Goal: Information Seeking & Learning: Learn about a topic

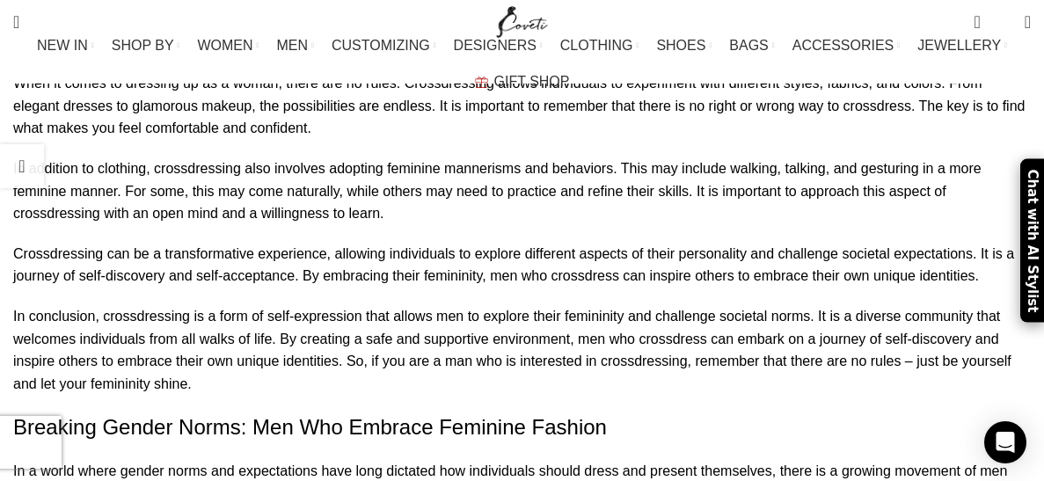
scroll to position [2091, 0]
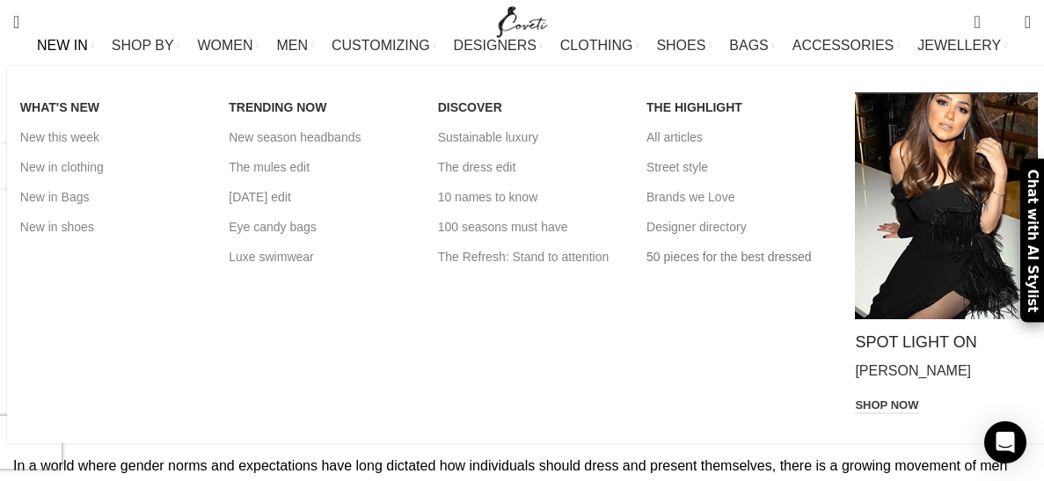
click at [690, 272] on link "50 pieces for the best dressed" at bounding box center [737, 257] width 182 height 30
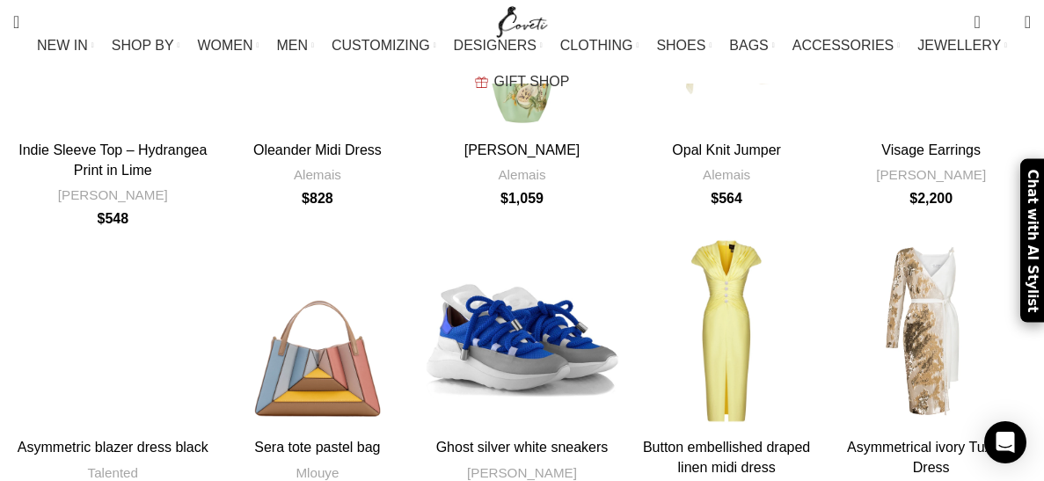
scroll to position [1721, 0]
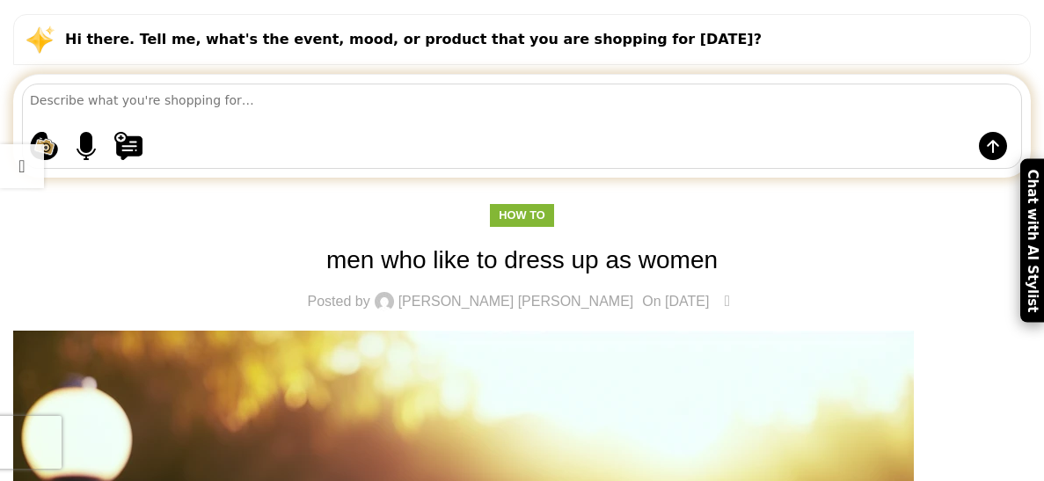
scroll to position [206, 0]
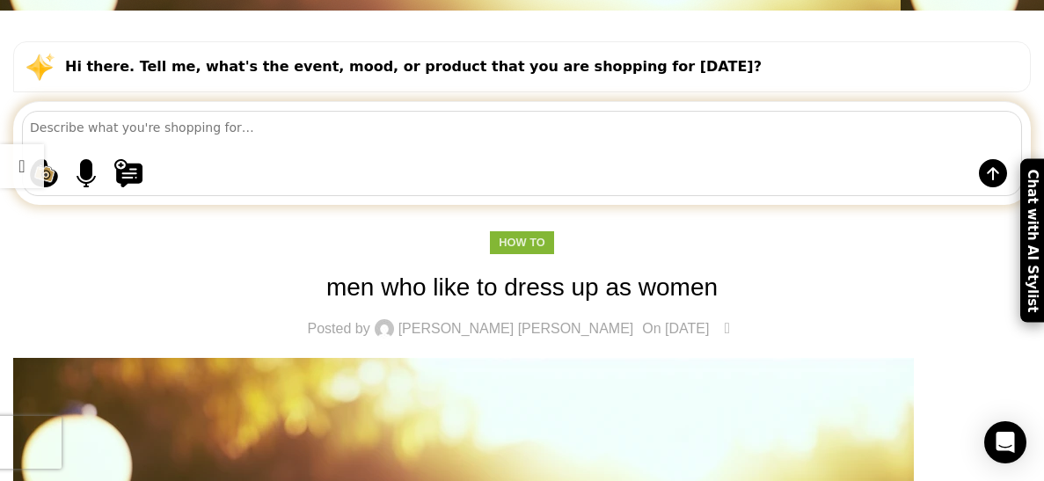
click at [523, 236] on link "How to" at bounding box center [522, 242] width 46 height 13
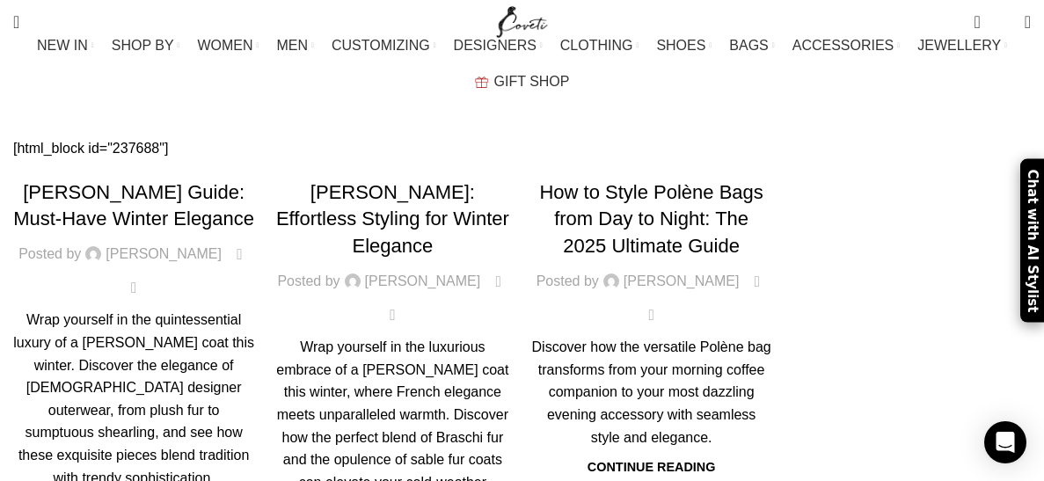
scroll to position [100, 0]
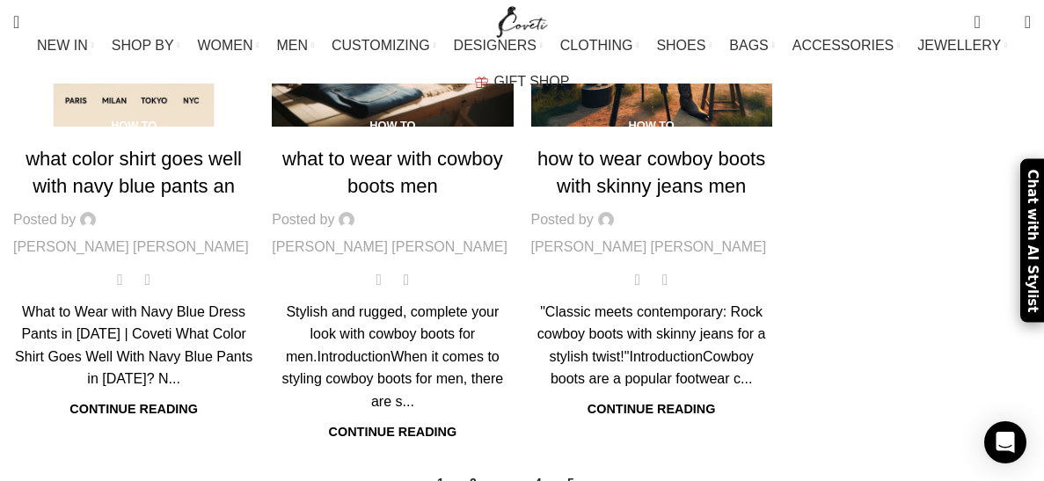
scroll to position [374, 0]
